Goal: Check status: Check status

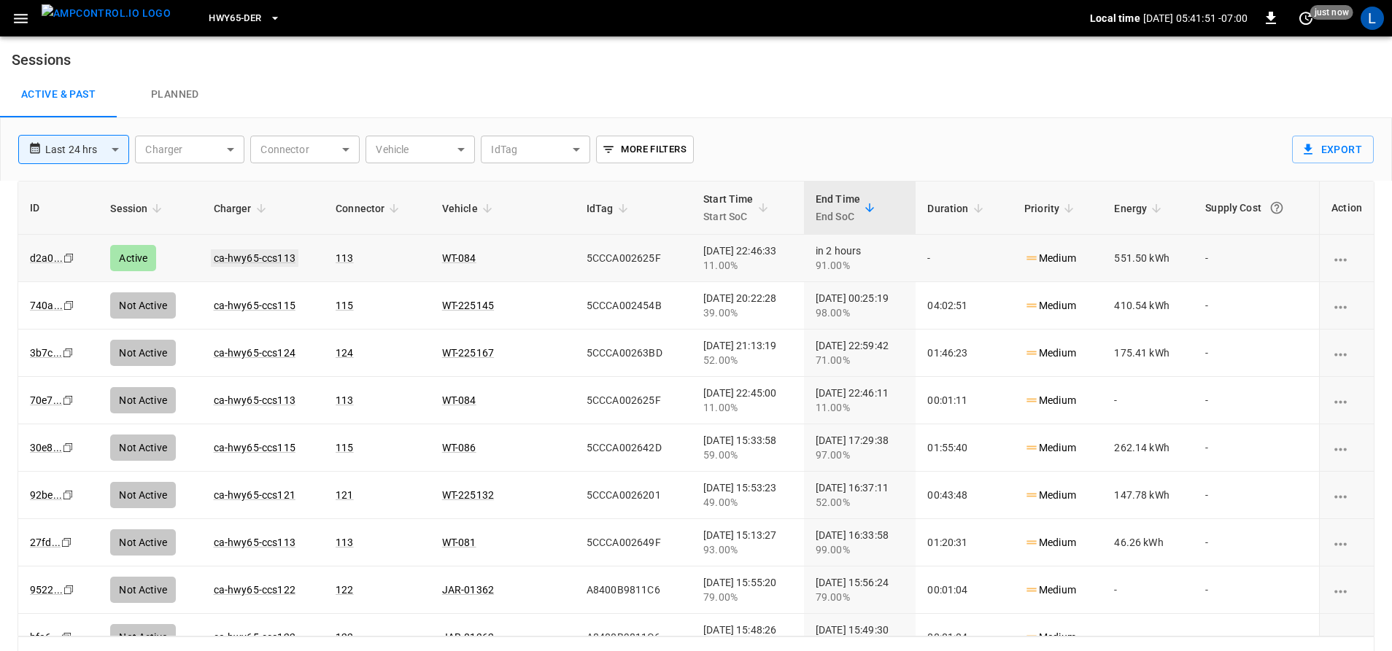
click at [259, 255] on link "ca-hwy65-ccs113" at bounding box center [255, 258] width 88 height 18
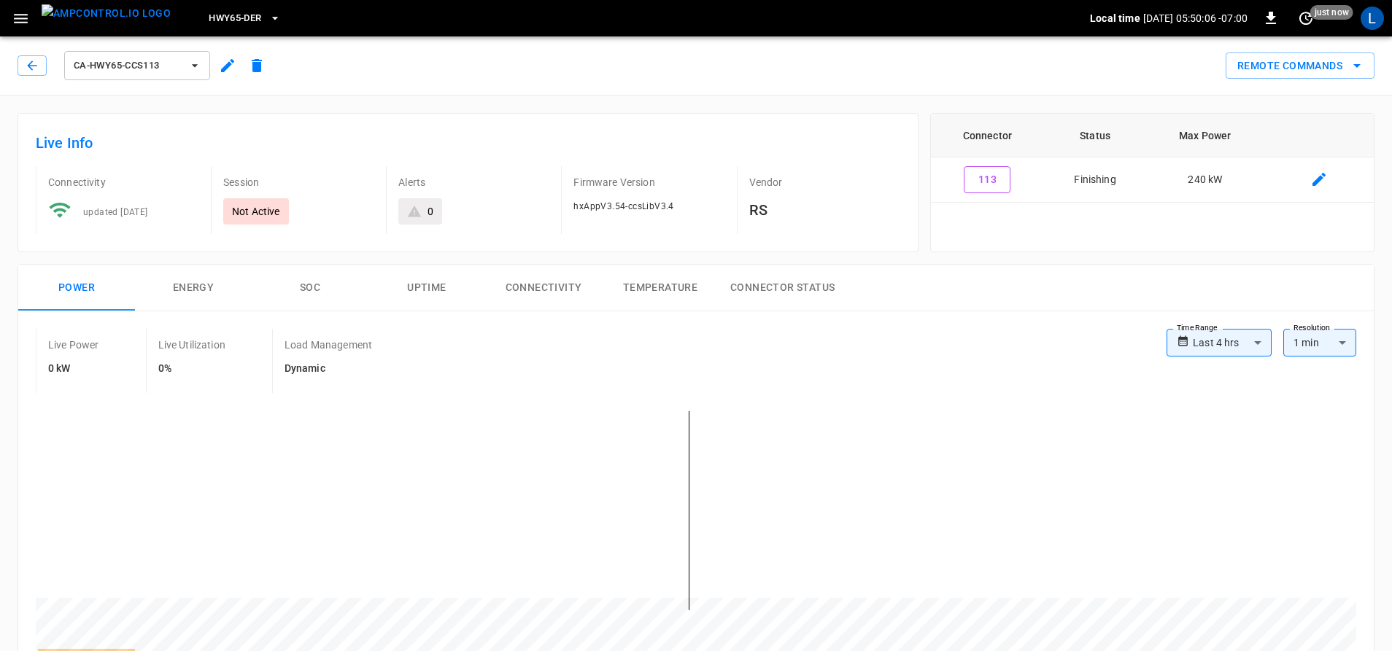
click at [217, 17] on span "HWY65-DER" at bounding box center [235, 18] width 53 height 17
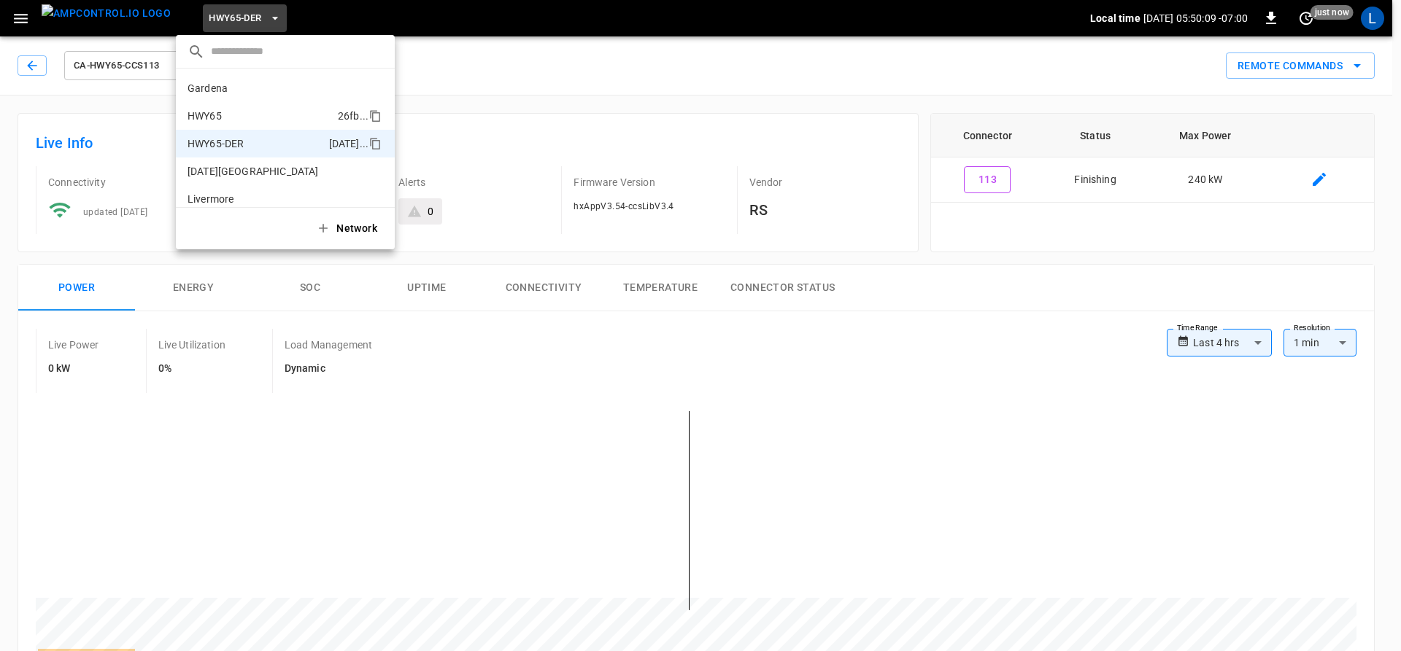
click at [248, 104] on li "HWY65 26fb ..." at bounding box center [285, 116] width 219 height 28
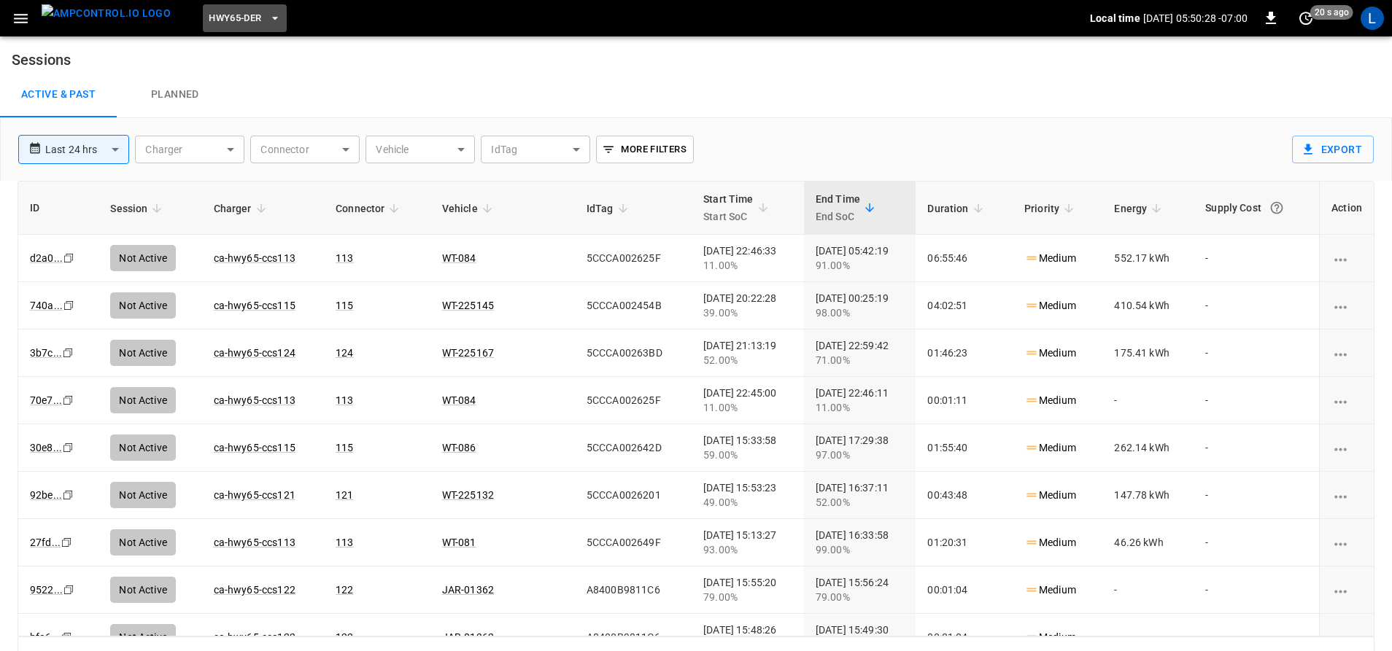
click at [236, 18] on span "HWY65-DER" at bounding box center [235, 18] width 53 height 17
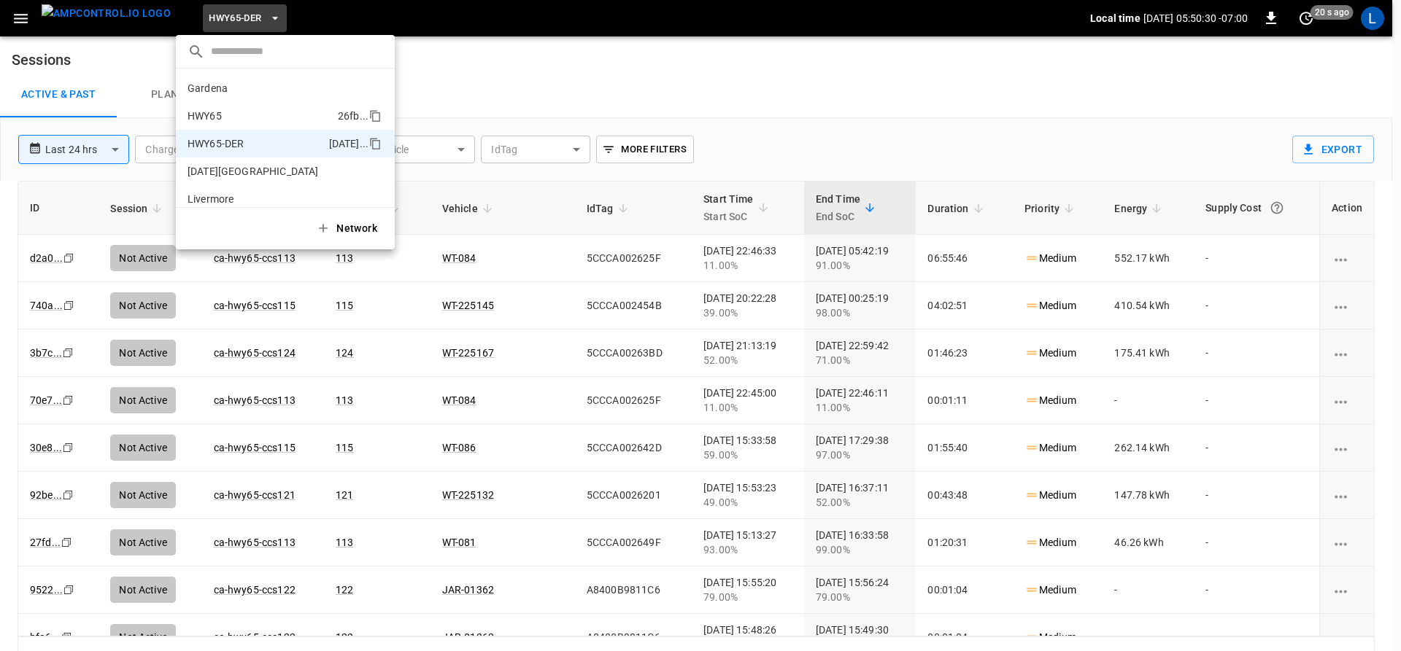
click at [277, 110] on p "HWY65" at bounding box center [259, 116] width 144 height 15
